Goal: Navigation & Orientation: Find specific page/section

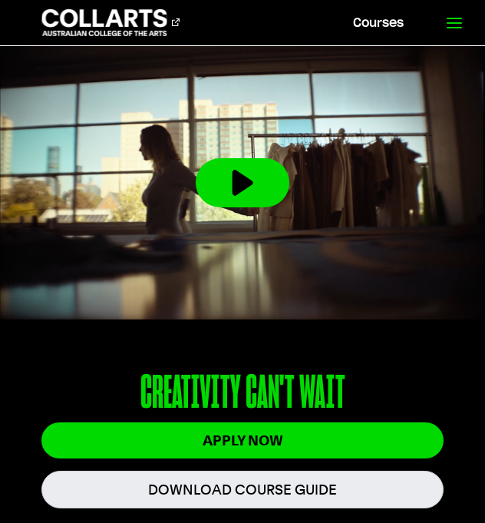
click at [449, 23] on icon at bounding box center [454, 23] width 18 height 18
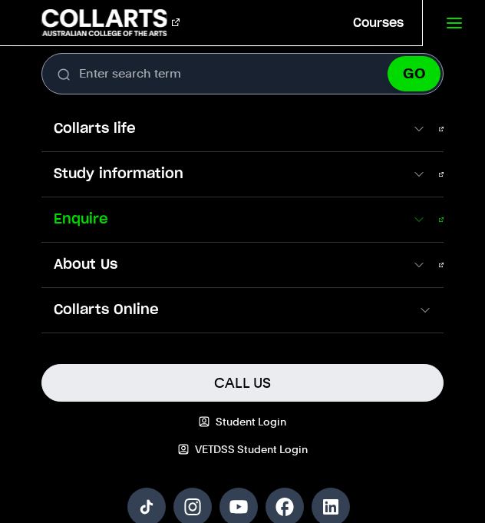
scroll to position [52, 0]
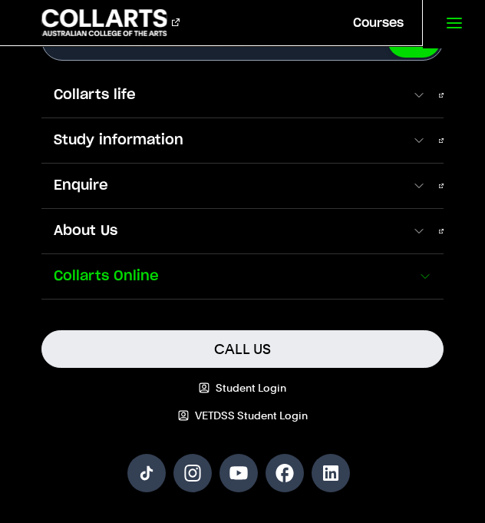
click at [268, 282] on span "Collarts Online" at bounding box center [229, 276] width 376 height 20
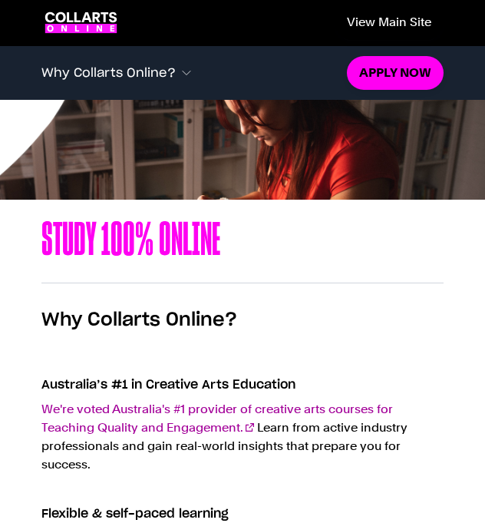
click at [381, 18] on link "View main site" at bounding box center [389, 22] width 109 height 35
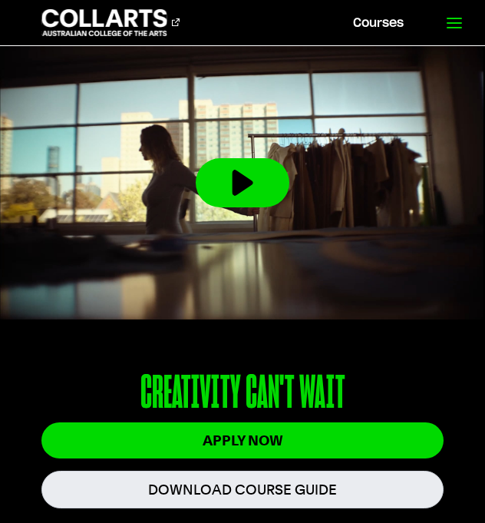
click at [450, 16] on icon at bounding box center [454, 23] width 18 height 18
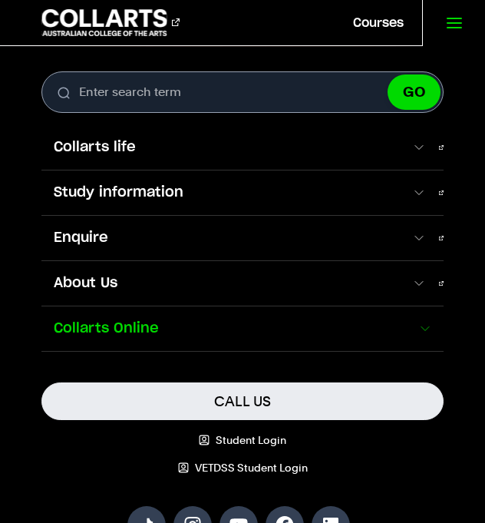
scroll to position [9, 0]
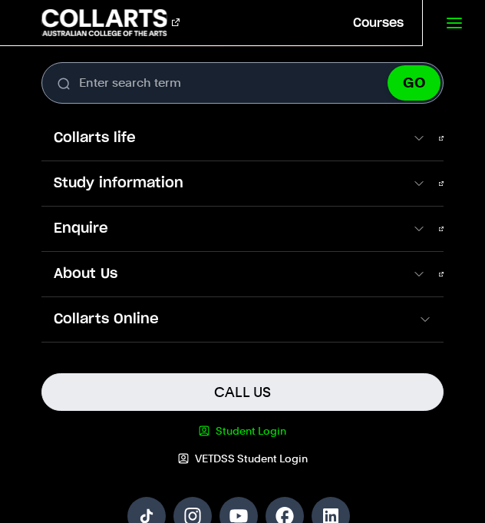
click at [275, 432] on link "Student Login" at bounding box center [242, 430] width 403 height 15
